Goal: Information Seeking & Learning: Learn about a topic

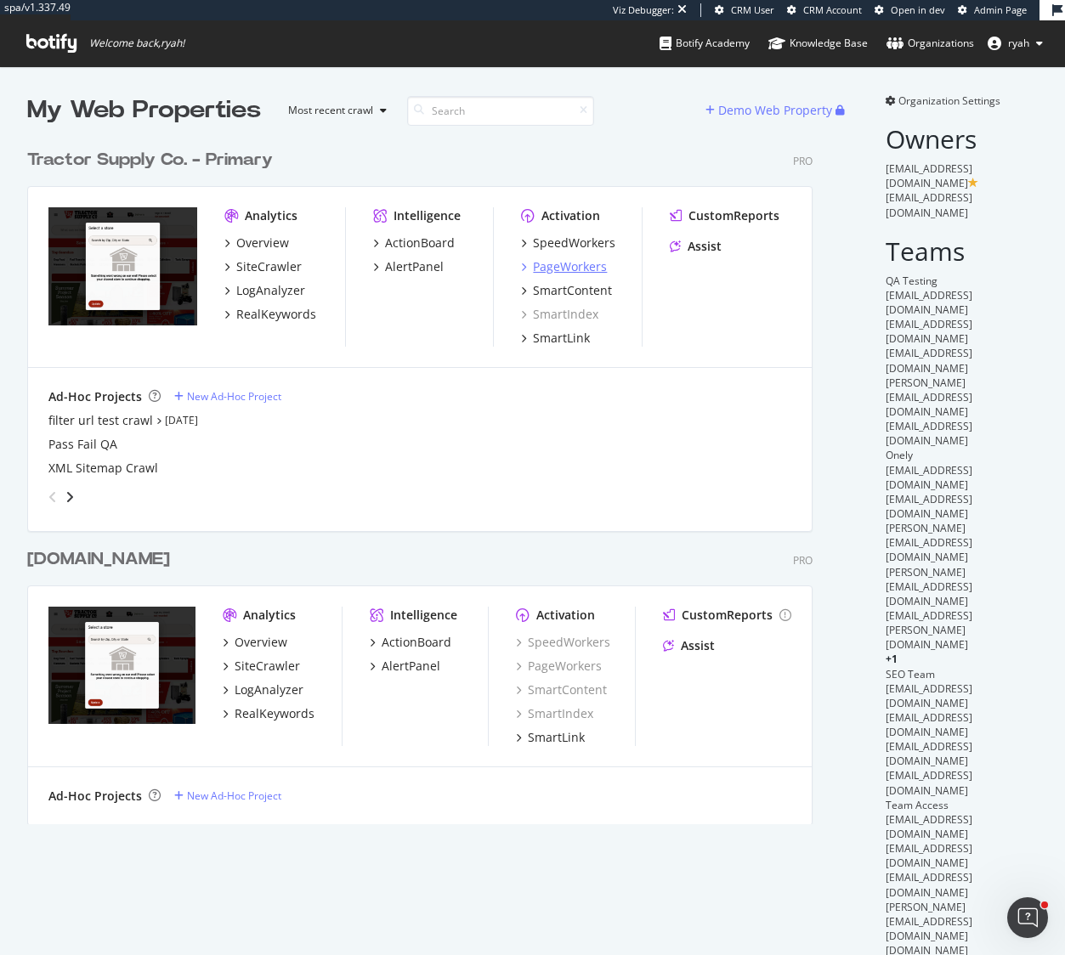
click at [557, 266] on div "PageWorkers" at bounding box center [570, 266] width 74 height 17
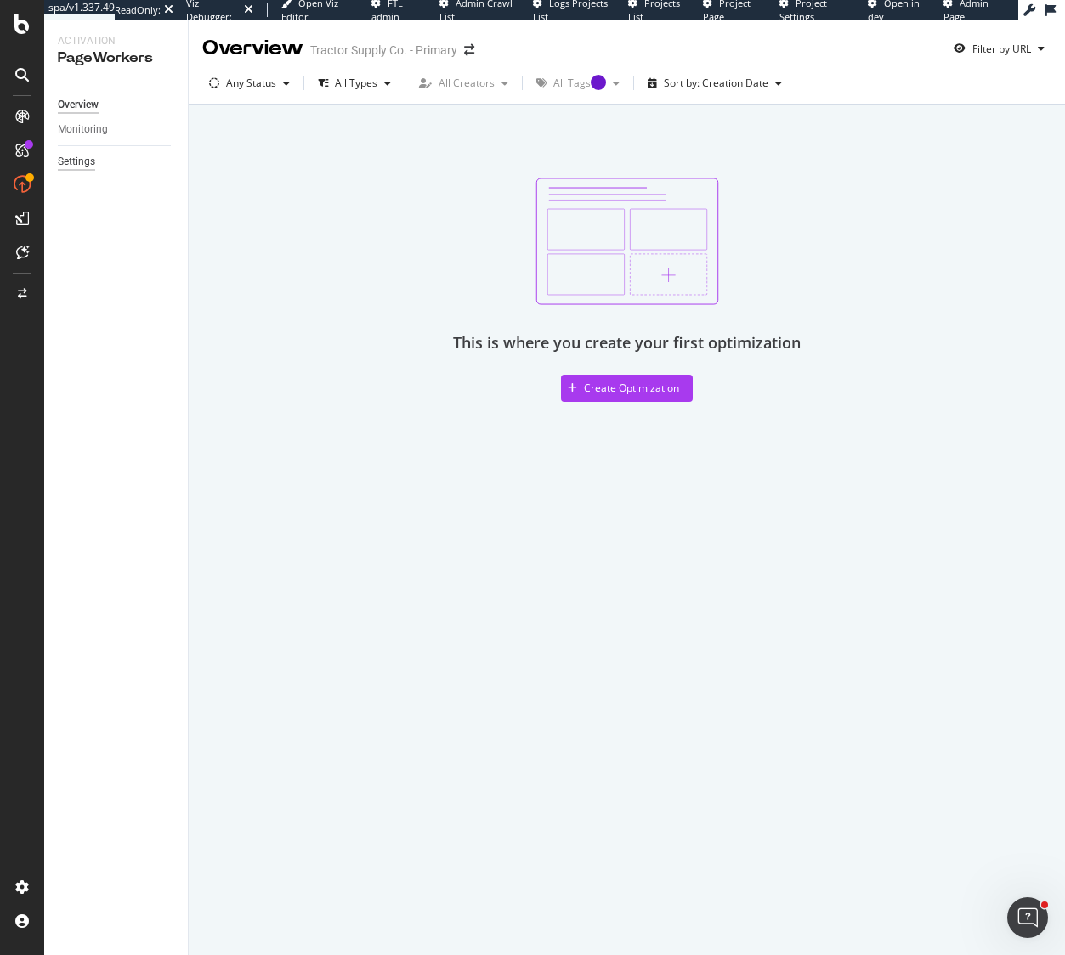
click at [79, 160] on div "Settings" at bounding box center [76, 162] width 37 height 18
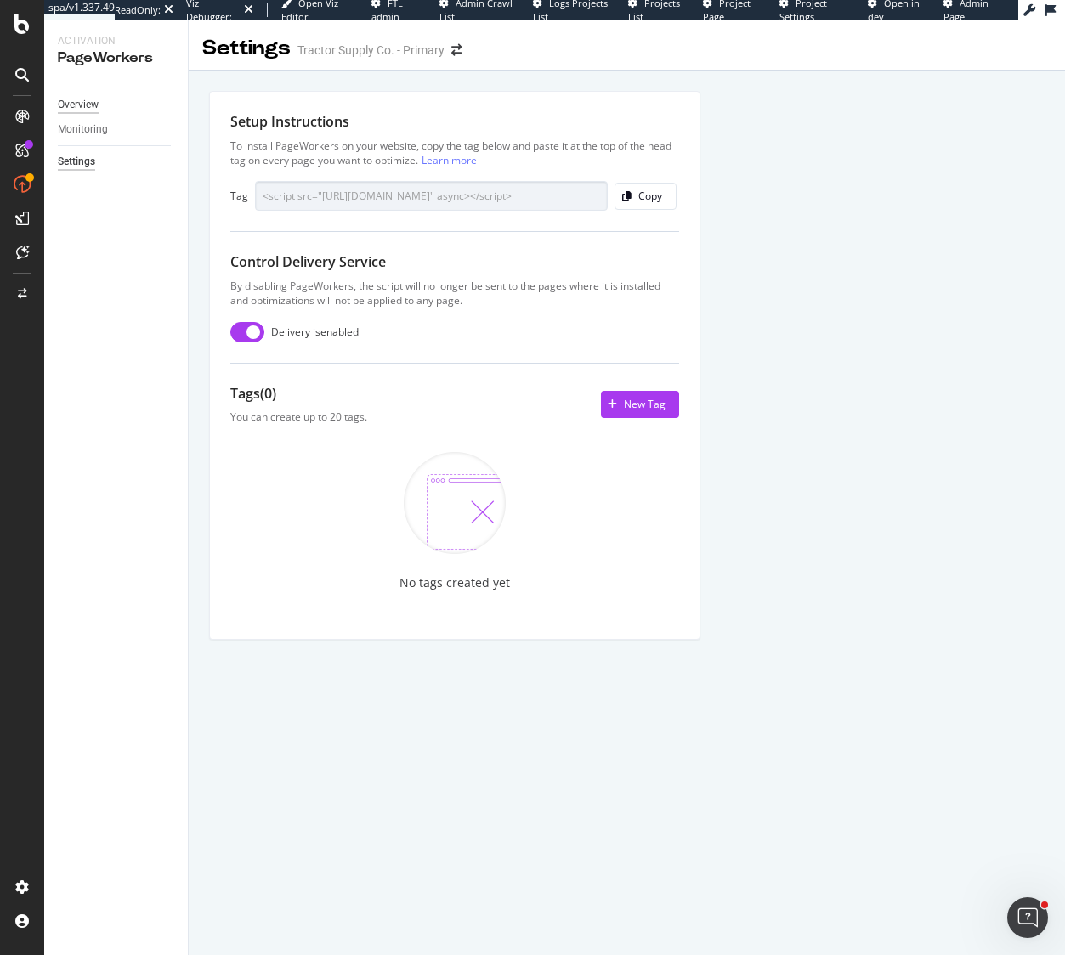
click at [90, 105] on div "Overview" at bounding box center [78, 105] width 41 height 18
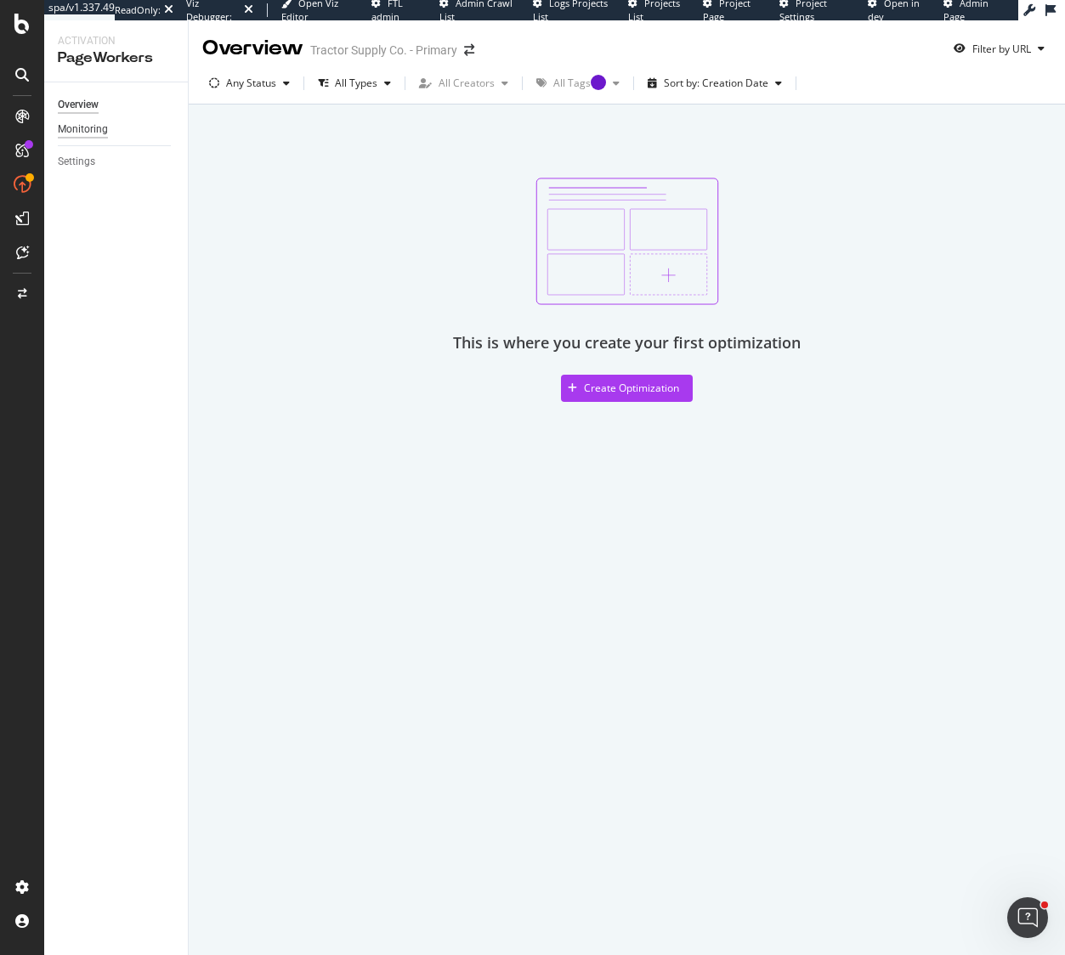
click at [92, 128] on div "Monitoring" at bounding box center [83, 130] width 50 height 18
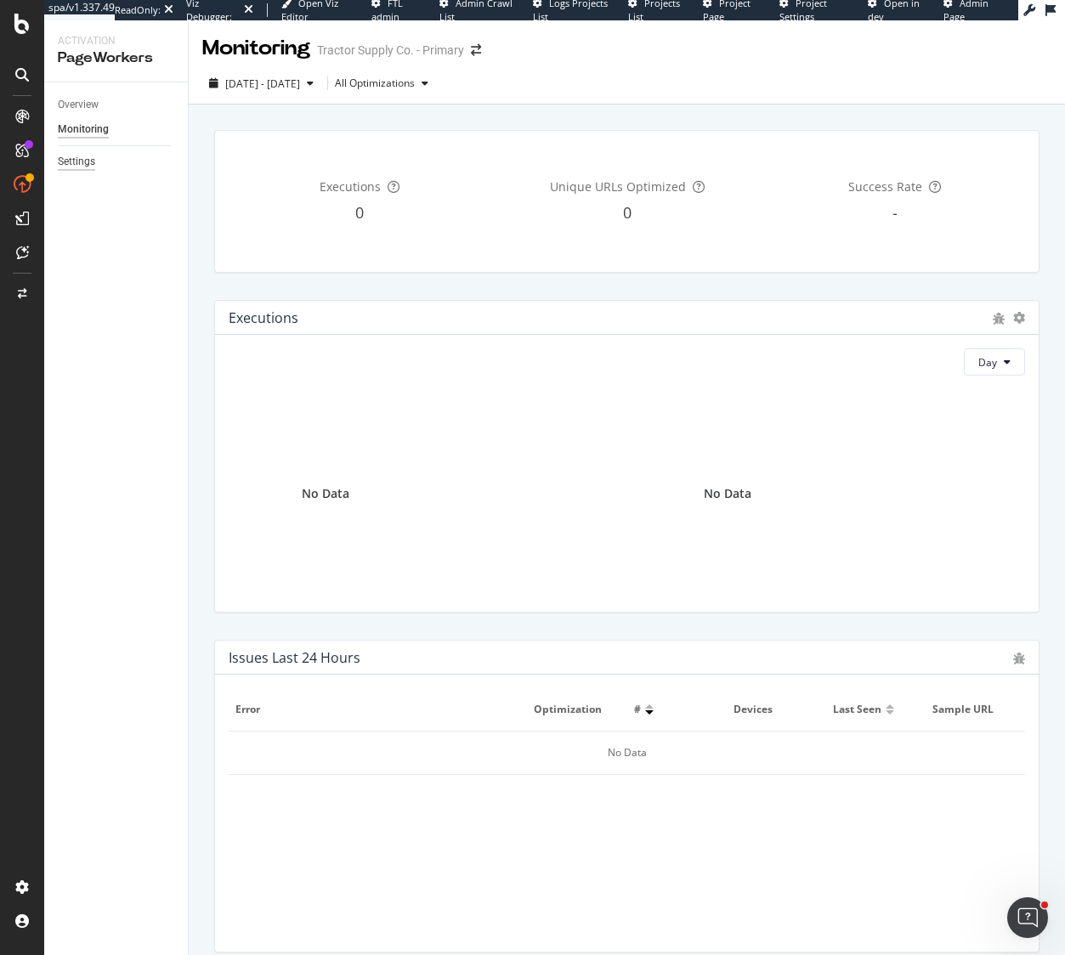
click at [85, 163] on div "Settings" at bounding box center [76, 162] width 37 height 18
